Goal: Navigation & Orientation: Find specific page/section

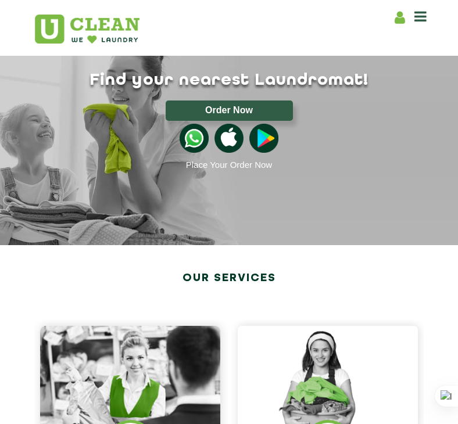
scroll to position [741, 0]
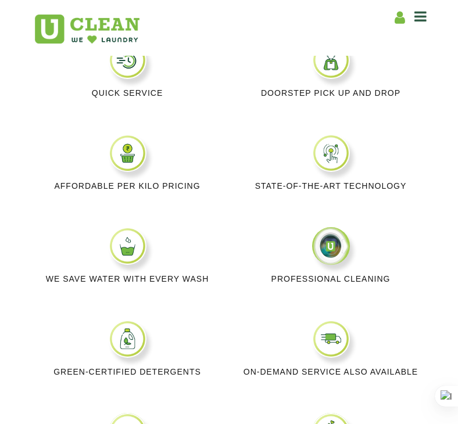
click at [453, 24] on header "Home About us Franchise Services [MEDICAL_DATA] Laundry by Kg Premium Laundry S…" at bounding box center [229, 28] width 458 height 56
click at [454, 24] on header "Home About us Franchise Services [MEDICAL_DATA] Laundry by Kg Premium Laundry S…" at bounding box center [229, 28] width 458 height 56
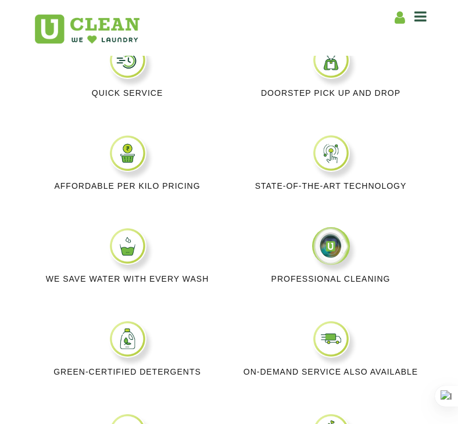
click at [454, 24] on header "Home About us Franchise Services [MEDICAL_DATA] Laundry by Kg Premium Laundry S…" at bounding box center [229, 28] width 458 height 56
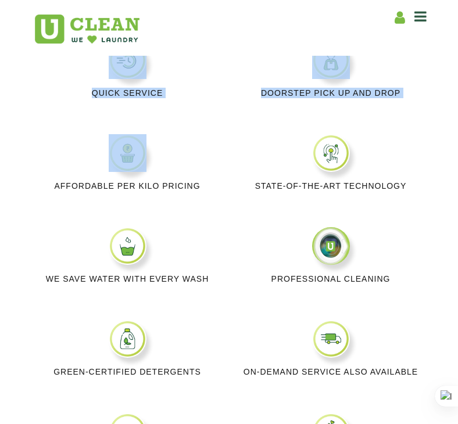
drag, startPoint x: 454, startPoint y: 24, endPoint x: 452, endPoint y: 94, distance: 69.8
click at [452, 94] on body "Home About us Services Pricing List Login/Signup Franchise Home About us Franch…" at bounding box center [229, 212] width 458 height 424
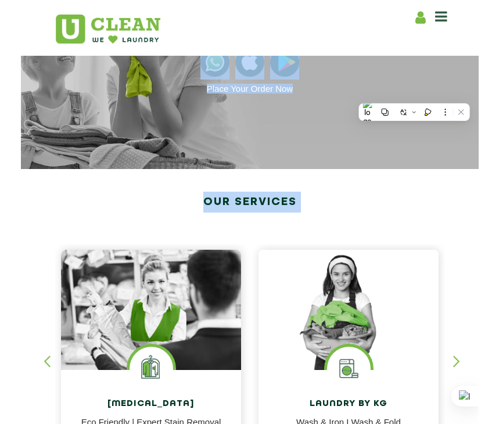
scroll to position [0, 0]
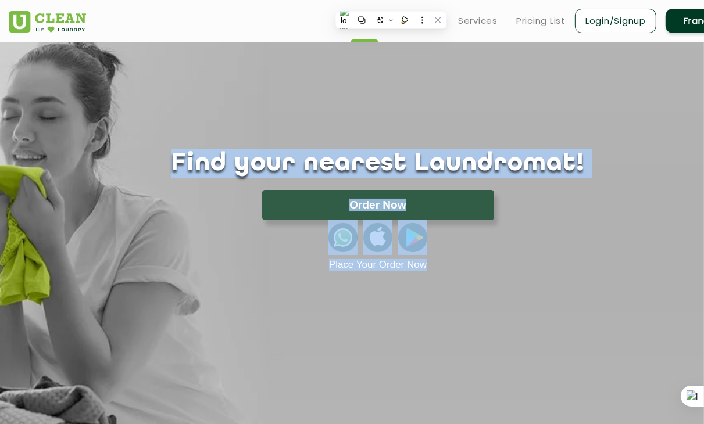
click at [430, 127] on div "Find your nearest Laundromat! Please select the location Order Now Place Your O…" at bounding box center [377, 156] width 755 height 229
